Goal: Task Accomplishment & Management: Complete application form

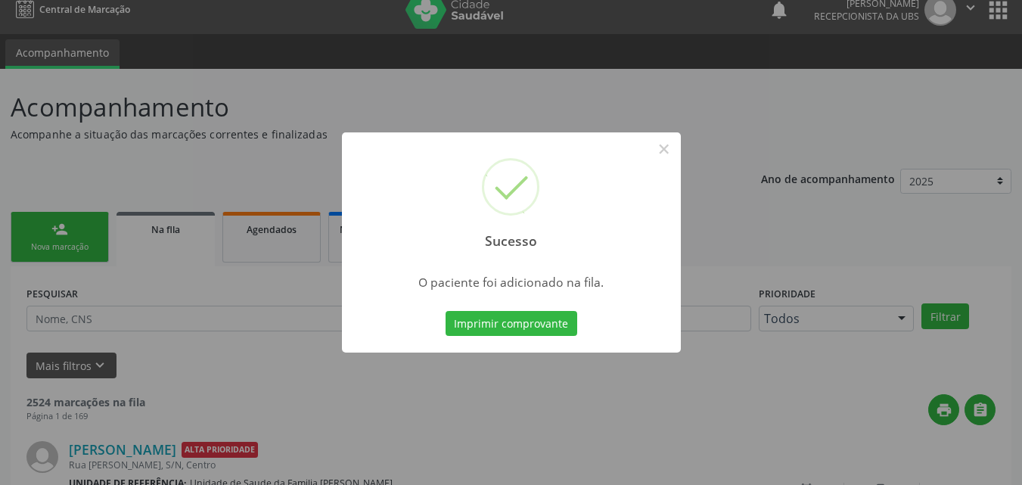
scroll to position [14, 0]
click at [670, 154] on button "×" at bounding box center [665, 149] width 26 height 26
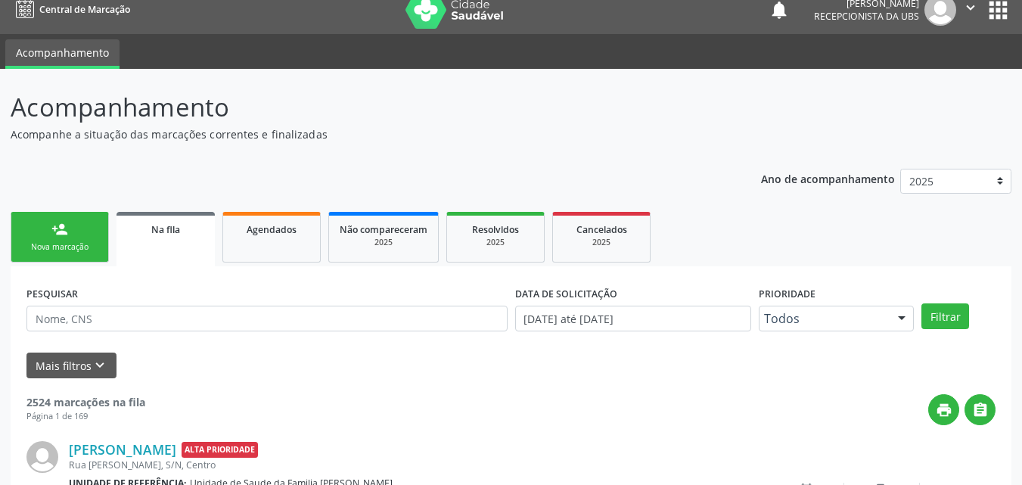
click at [79, 233] on link "person_add Nova marcação" at bounding box center [60, 237] width 98 height 51
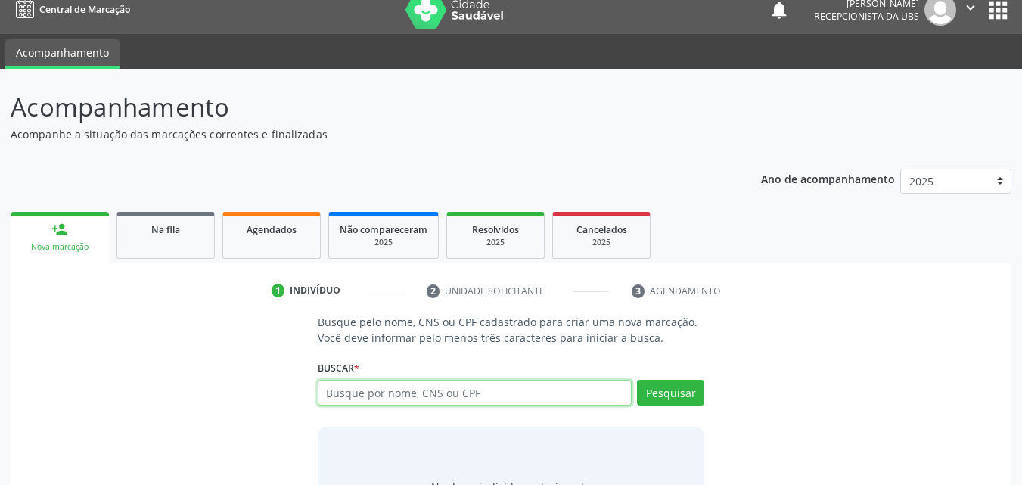
click at [433, 384] on input "text" at bounding box center [475, 393] width 315 height 26
type input "701402634555430"
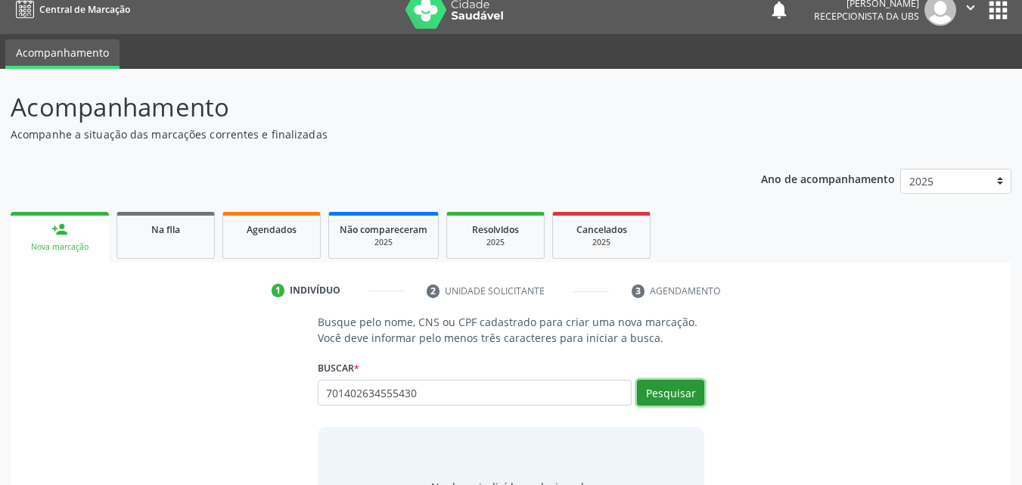
click at [666, 388] on button "Pesquisar" at bounding box center [670, 393] width 67 height 26
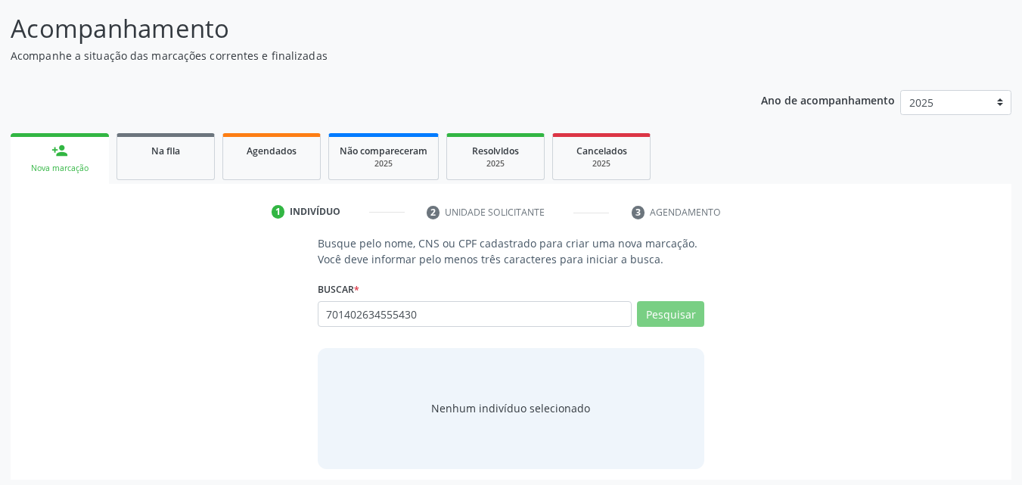
scroll to position [98, 0]
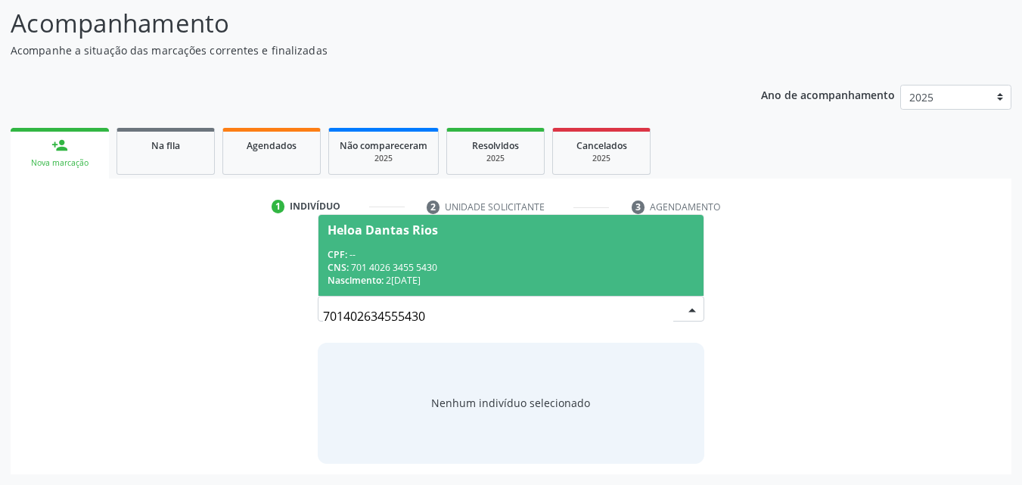
click at [492, 273] on div "CNS: 701 4026 3455 5430" at bounding box center [512, 267] width 368 height 13
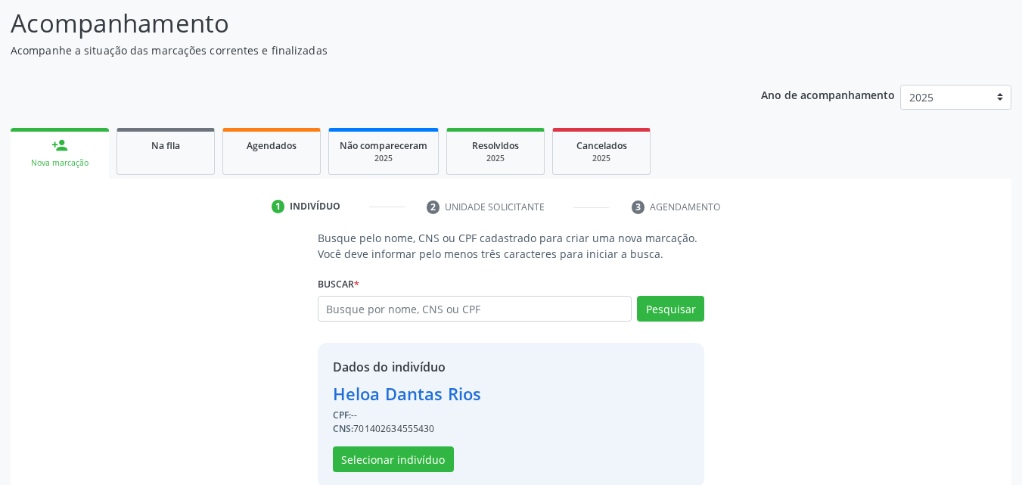
scroll to position [122, 0]
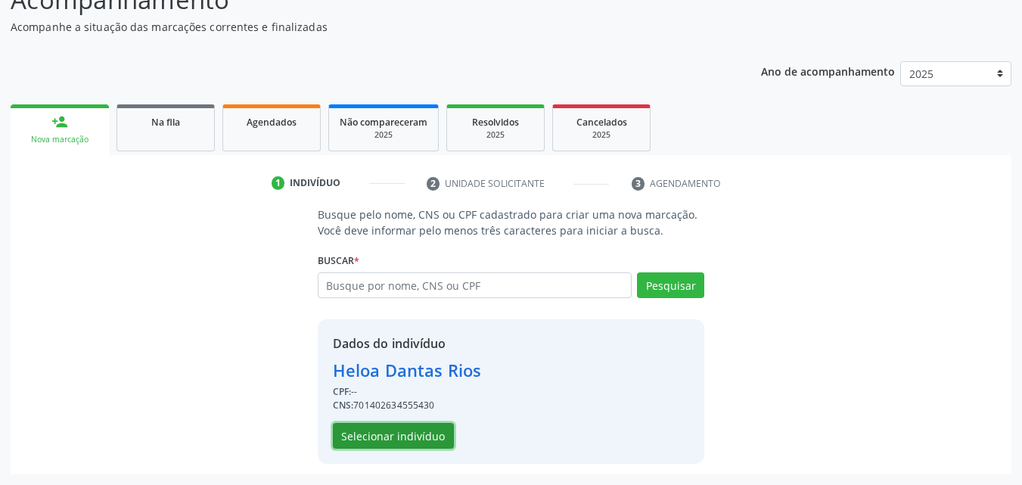
click at [420, 430] on button "Selecionar indivíduo" at bounding box center [393, 436] width 121 height 26
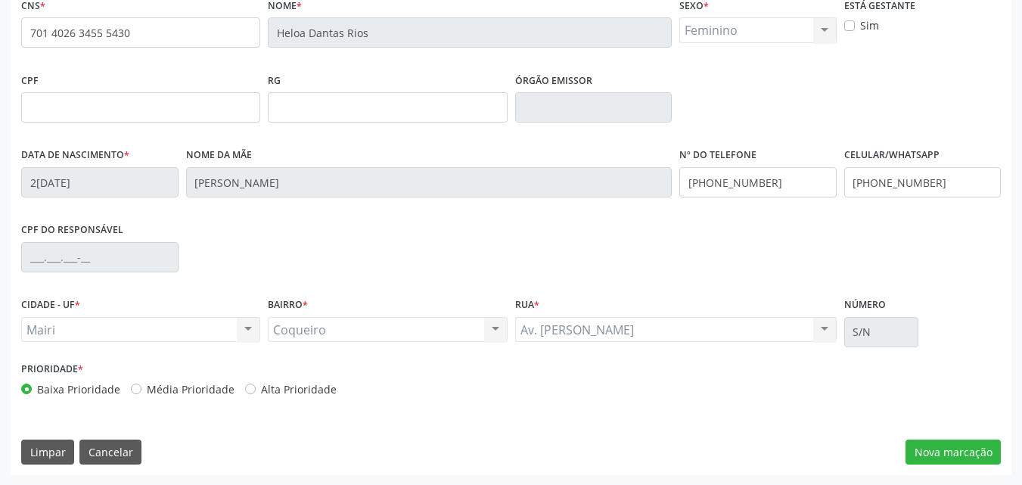
scroll to position [335, 0]
click at [991, 444] on button "Nova marcação" at bounding box center [953, 452] width 95 height 26
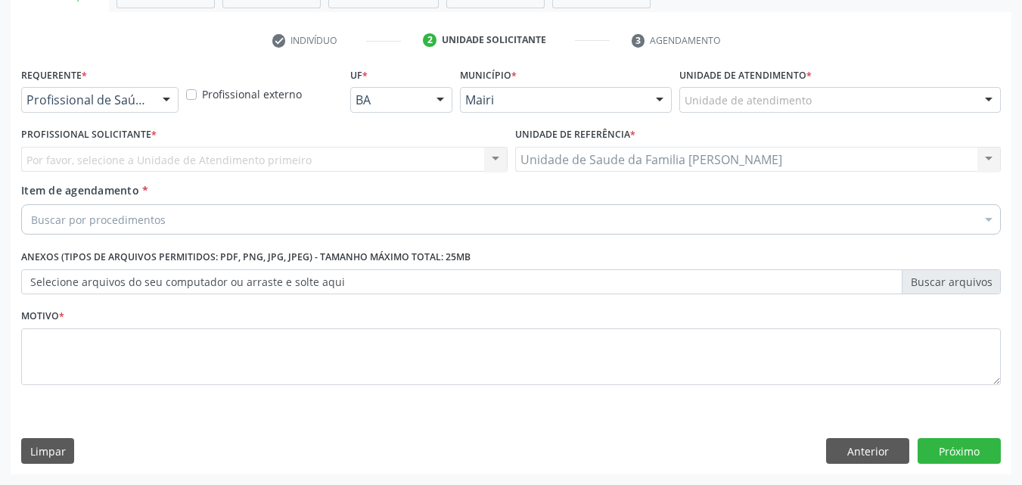
scroll to position [265, 0]
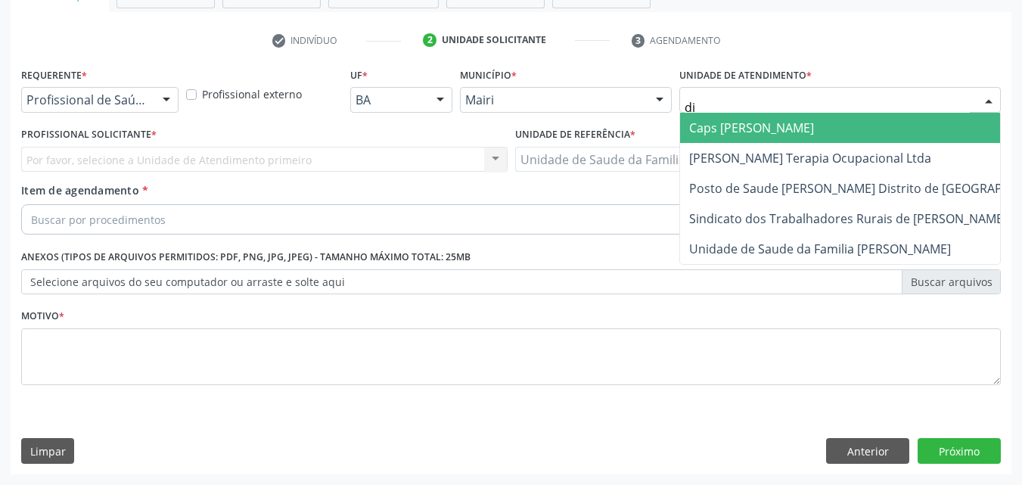
type input "dil"
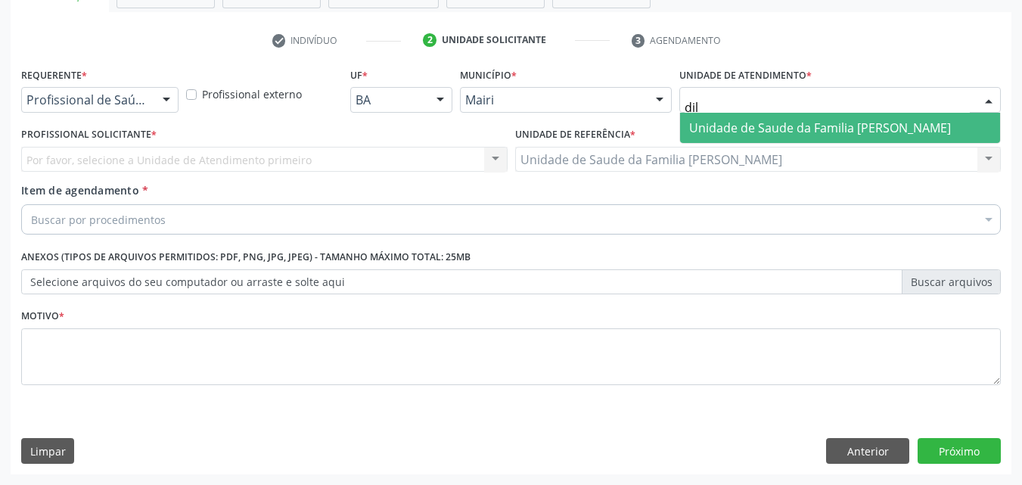
click at [795, 117] on span "Unidade de Saude da Familia [PERSON_NAME]" at bounding box center [840, 128] width 320 height 30
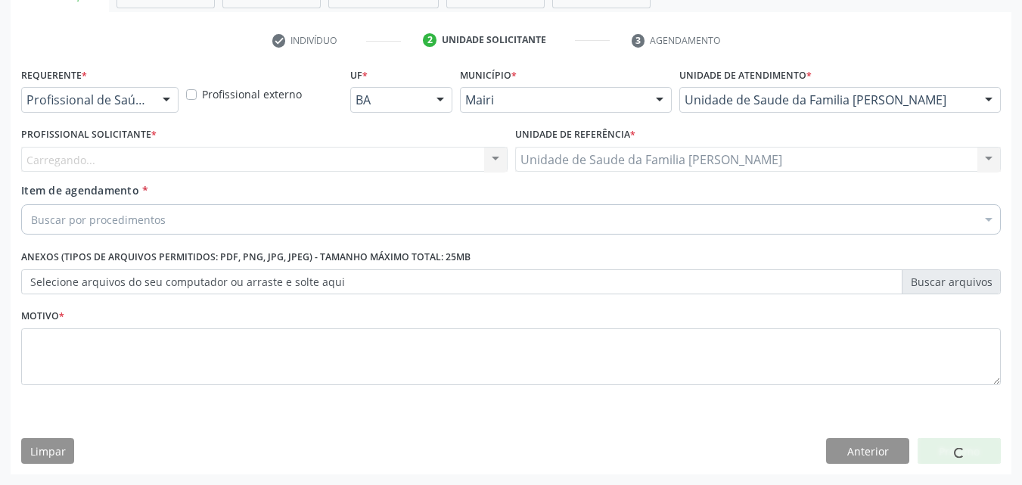
click at [180, 160] on div "Carregando... Nenhum resultado encontrado para: " " Não há nenhuma opção para s…" at bounding box center [264, 160] width 487 height 26
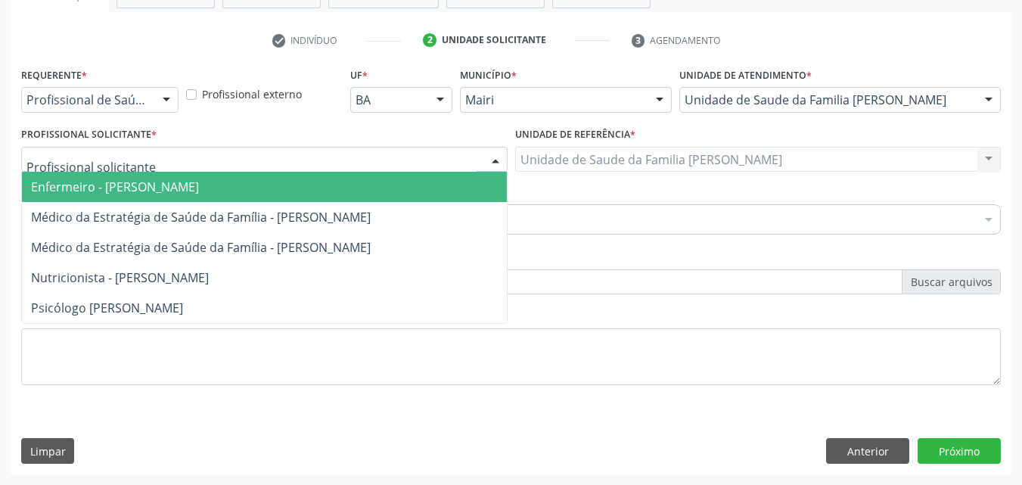
click at [180, 160] on div at bounding box center [264, 160] width 487 height 26
click at [137, 193] on span "Enfermeiro - [PERSON_NAME]" at bounding box center [115, 187] width 168 height 17
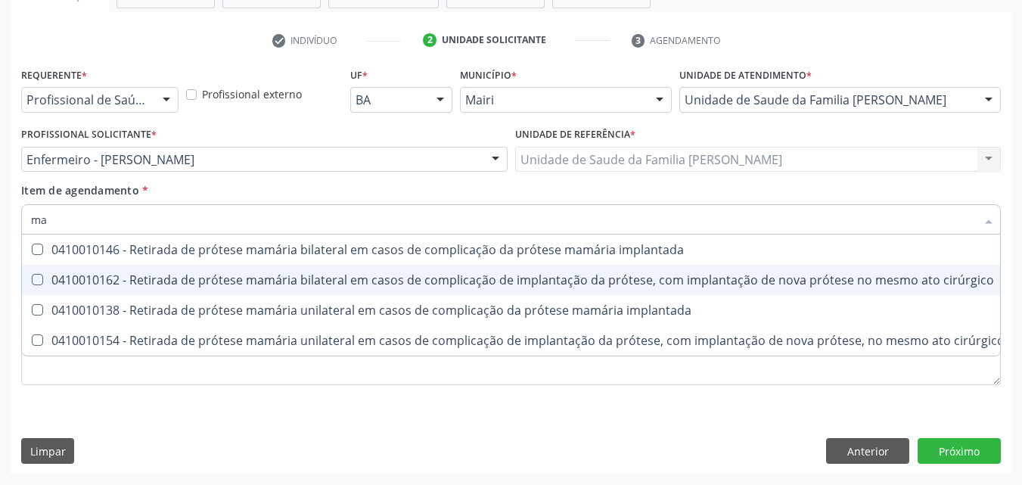
type input "m"
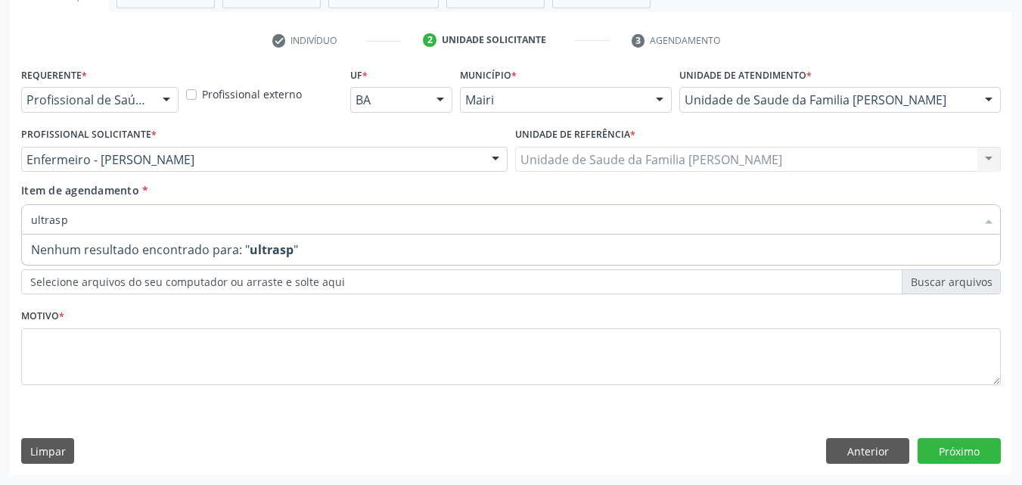
scroll to position [0, 0]
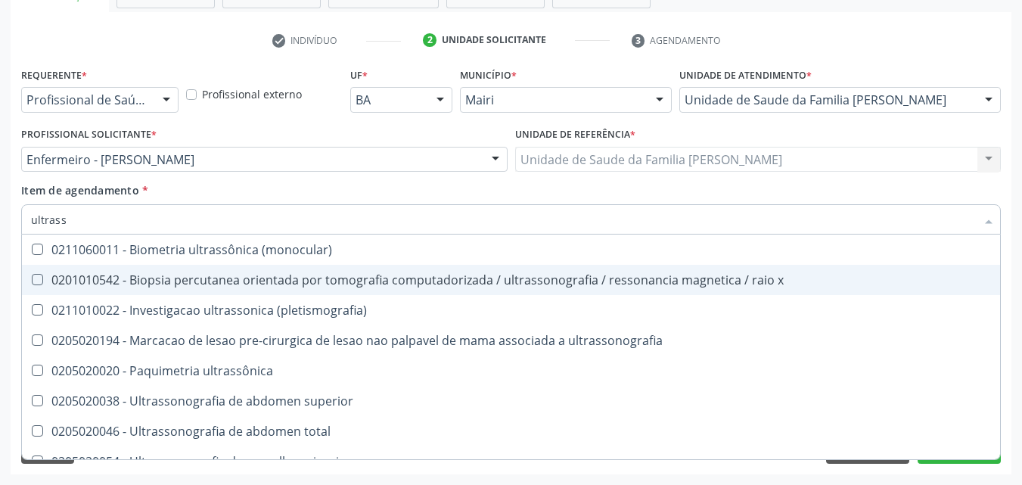
type input "ultrasso"
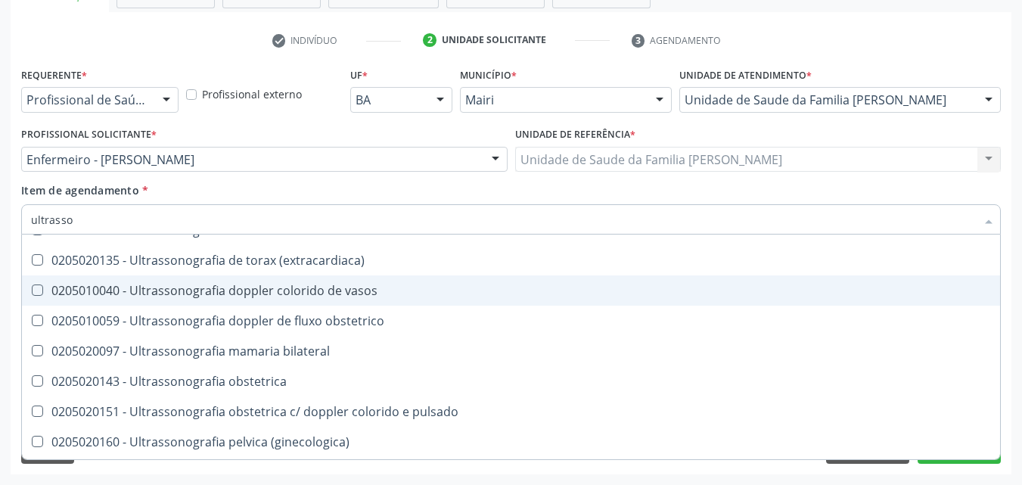
scroll to position [378, 0]
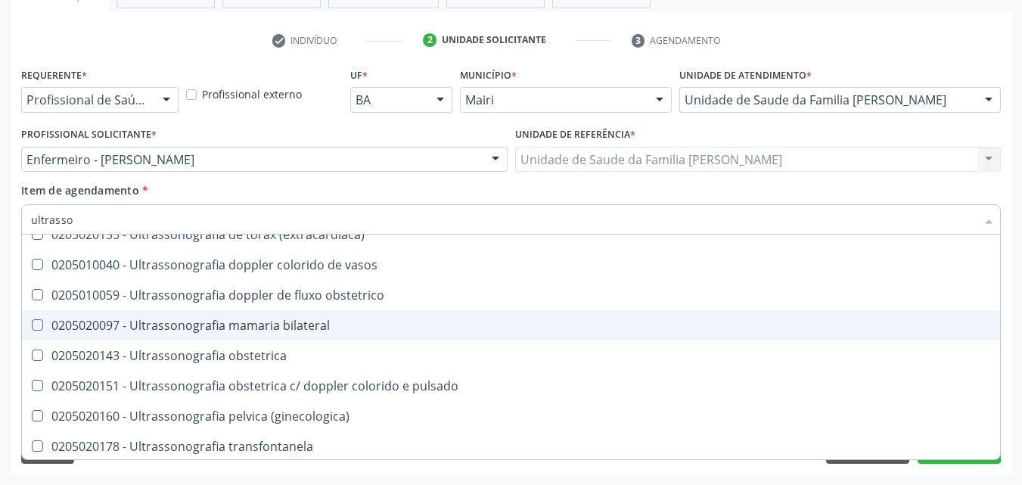
click at [308, 331] on div "0205020097 - Ultrassonografia mamaria bilateral" at bounding box center [511, 325] width 960 height 12
checkbox bilateral "true"
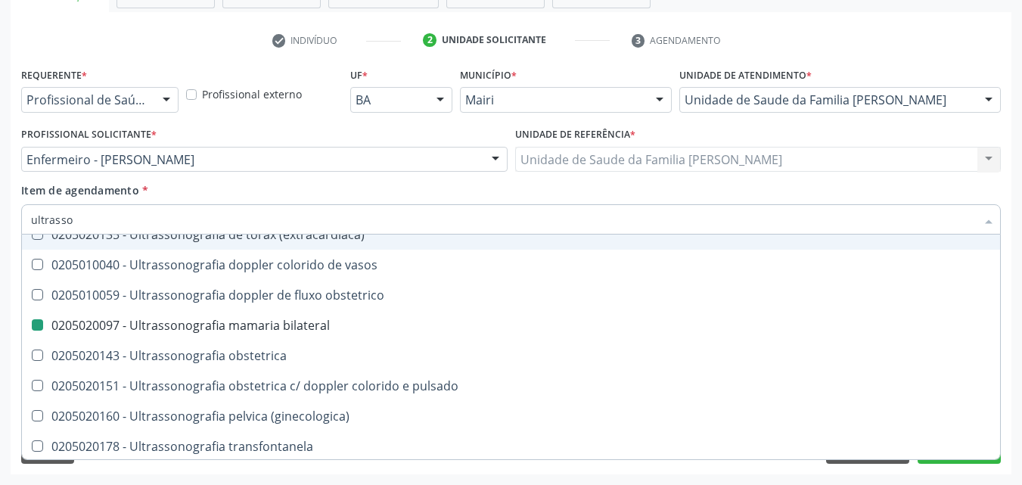
click at [343, 190] on div "Item de agendamento * ultrasso Desfazer seleção 0201010542 - Biopsia percutanea…" at bounding box center [511, 206] width 980 height 48
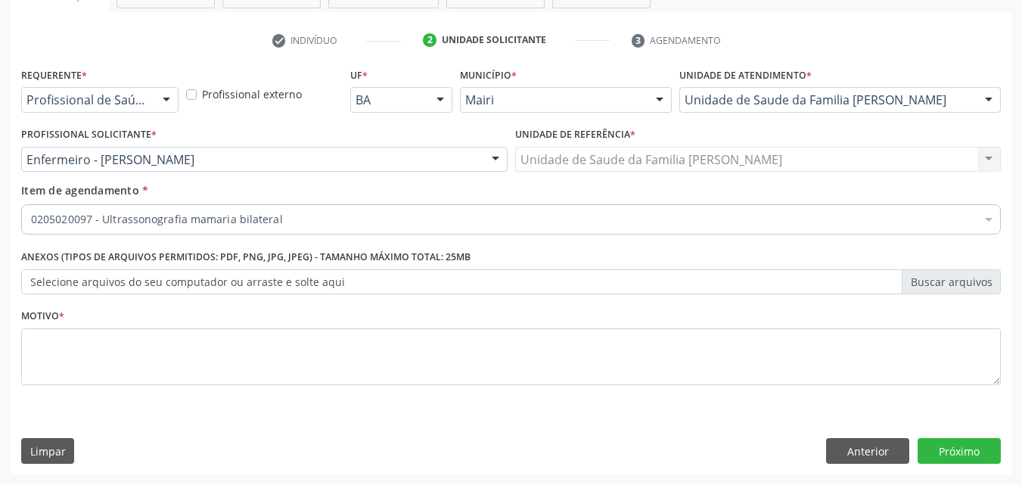
checkbox bilateral "true"
checkbox derrames "false"
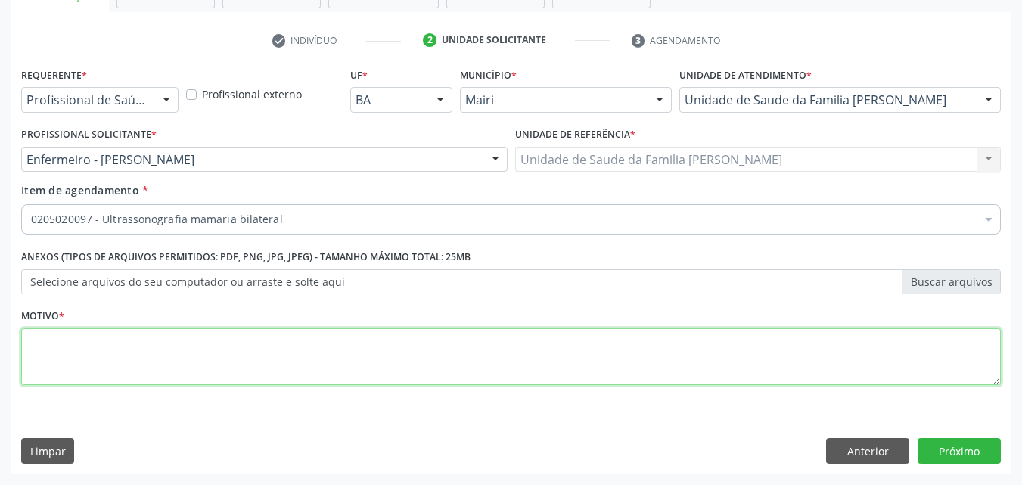
click at [232, 362] on textarea at bounding box center [511, 357] width 980 height 58
type textarea "historico familiar"
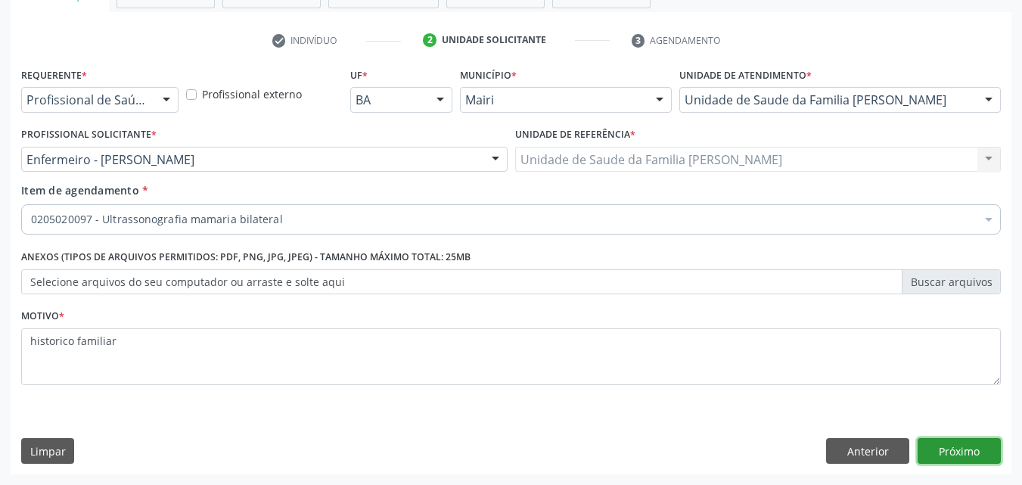
click at [966, 440] on button "Próximo" at bounding box center [959, 451] width 83 height 26
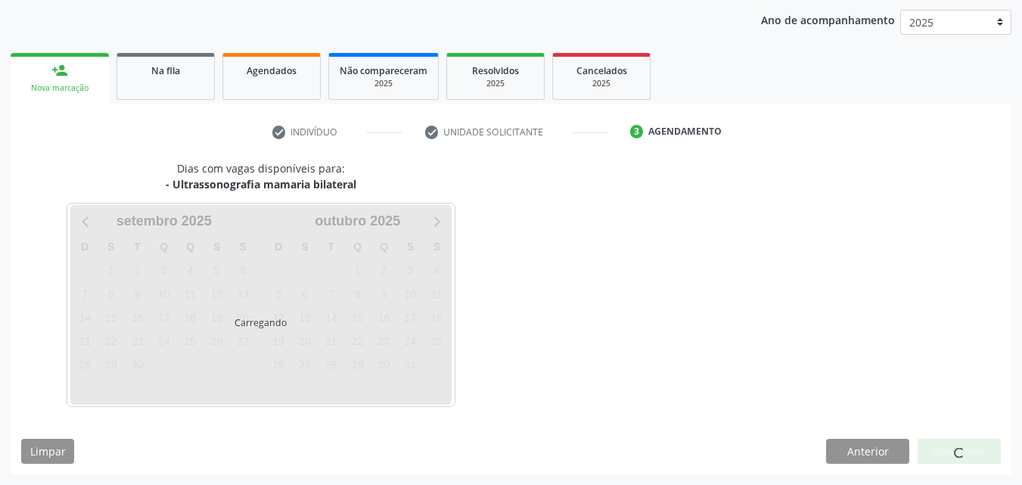
scroll to position [218, 0]
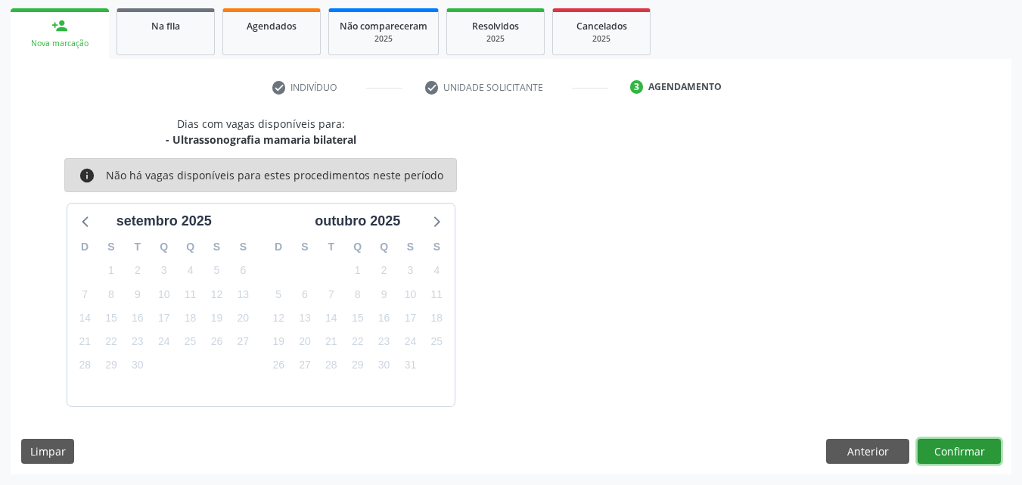
click at [965, 456] on button "Confirmar" at bounding box center [959, 452] width 83 height 26
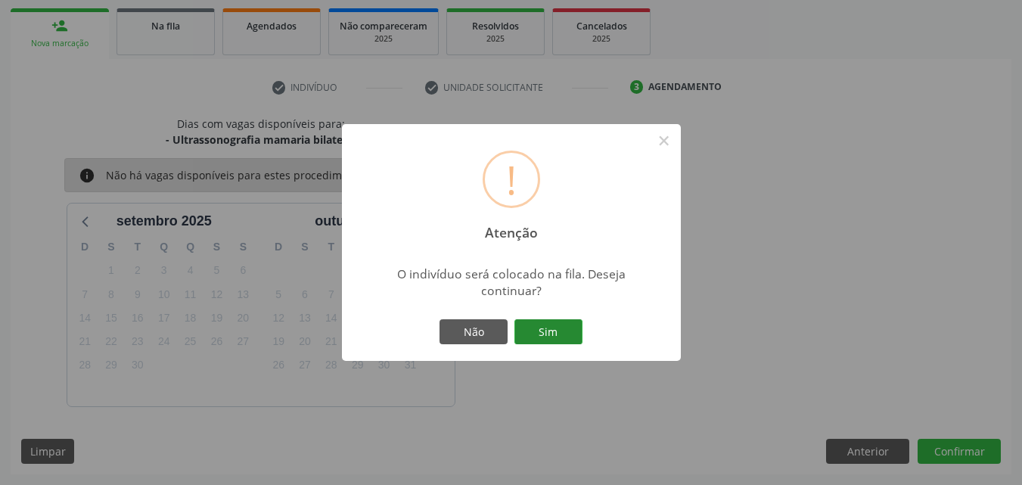
click at [553, 331] on button "Sim" at bounding box center [549, 332] width 68 height 26
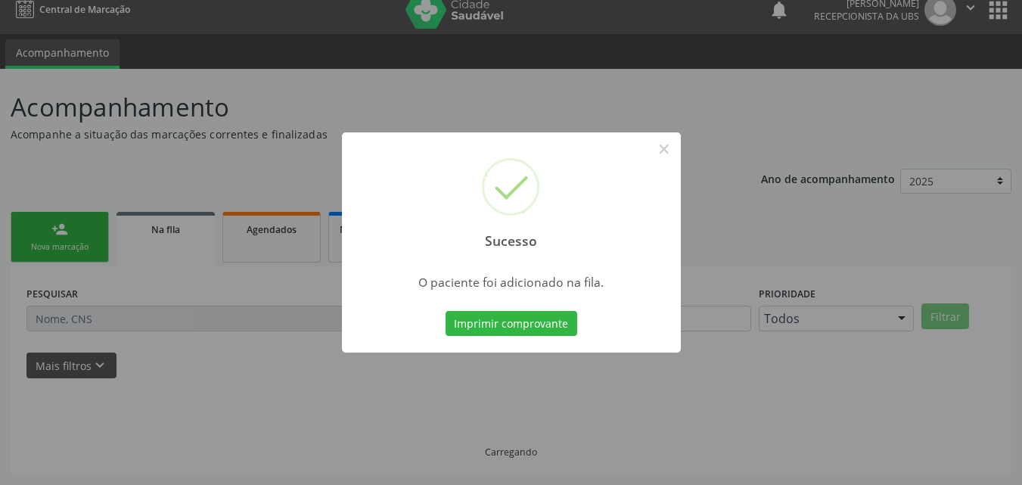
scroll to position [14, 0]
